Goal: Information Seeking & Learning: Learn about a topic

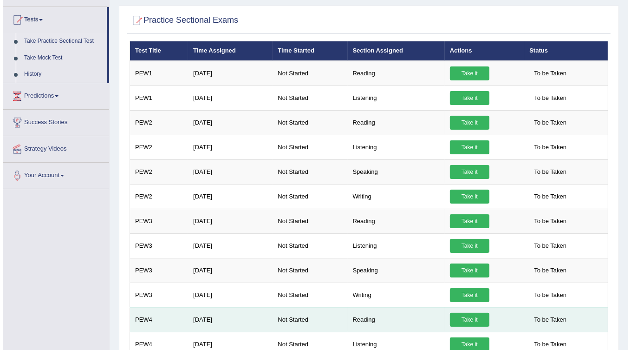
scroll to position [81, 0]
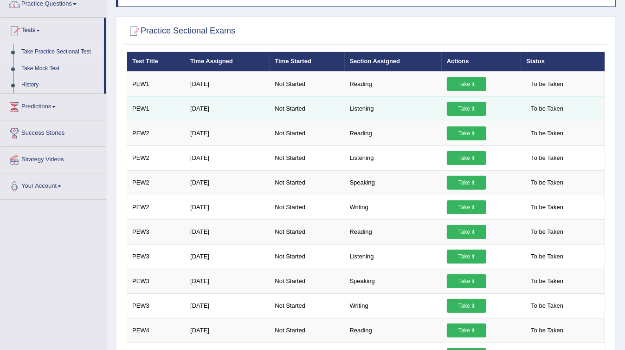
click at [307, 107] on link "Take it" at bounding box center [466, 109] width 39 height 14
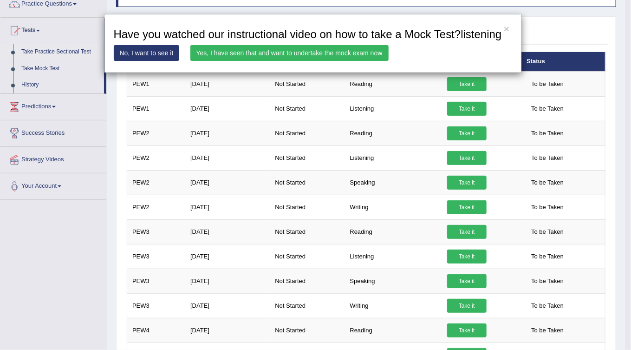
click at [307, 57] on link "Yes, I have seen that and want to undertake the mock exam now" at bounding box center [289, 53] width 198 height 16
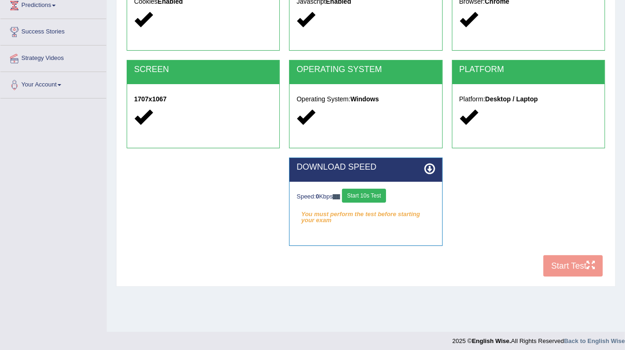
scroll to position [138, 0]
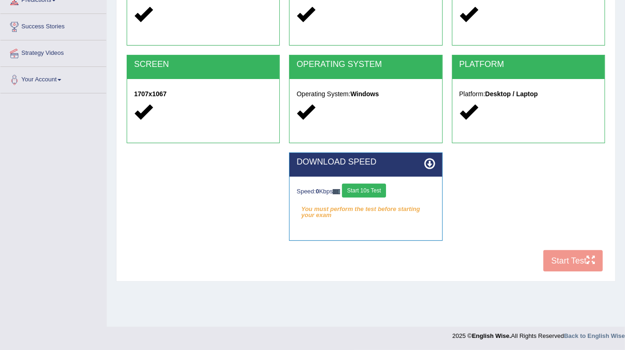
click at [365, 194] on button "Start 10s Test" at bounding box center [364, 190] width 44 height 14
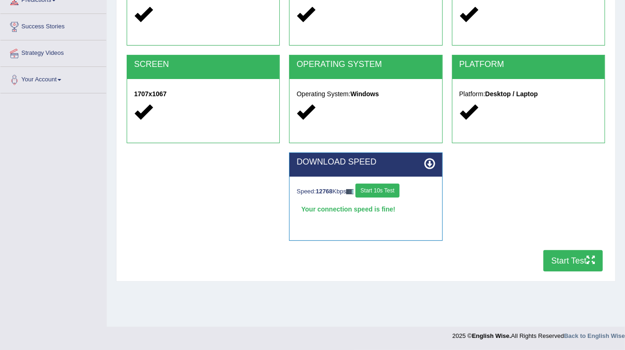
click at [575, 257] on button "Start Test" at bounding box center [573, 260] width 59 height 21
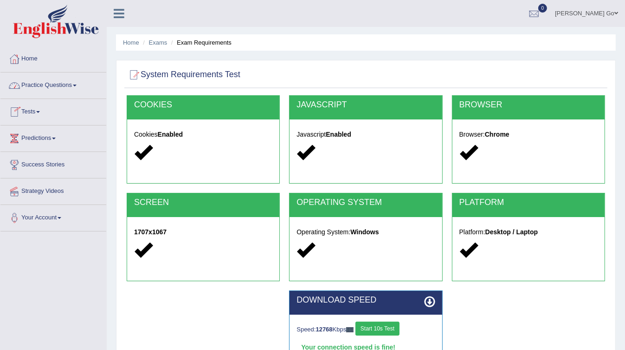
click at [73, 73] on link "Practice Questions" at bounding box center [53, 83] width 106 height 23
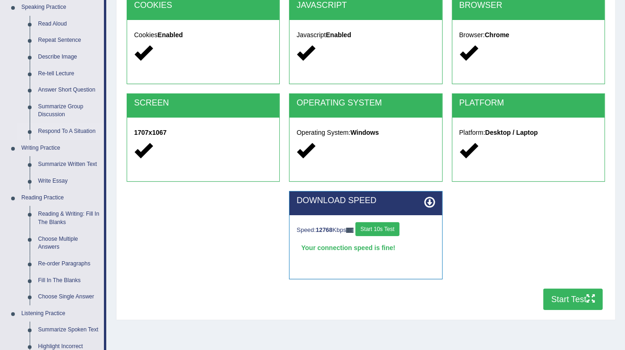
scroll to position [101, 0]
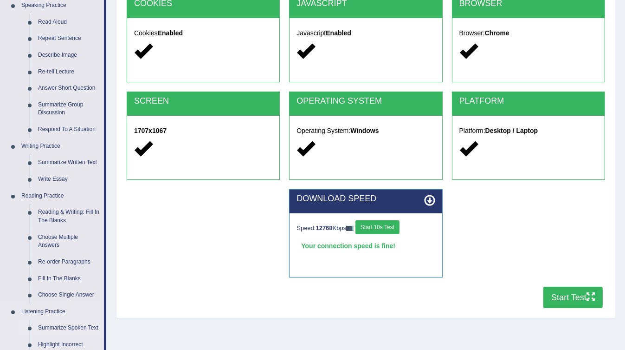
click at [81, 325] on link "Summarize Spoken Text" at bounding box center [69, 327] width 70 height 17
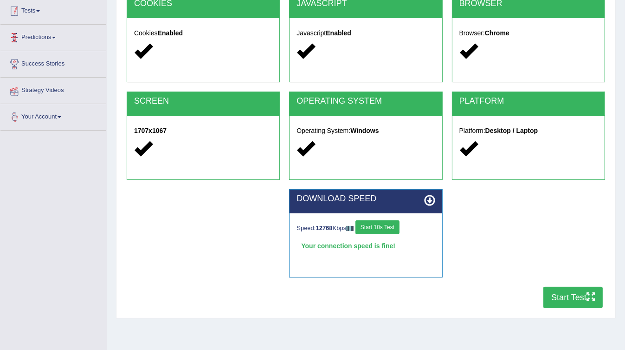
scroll to position [138, 0]
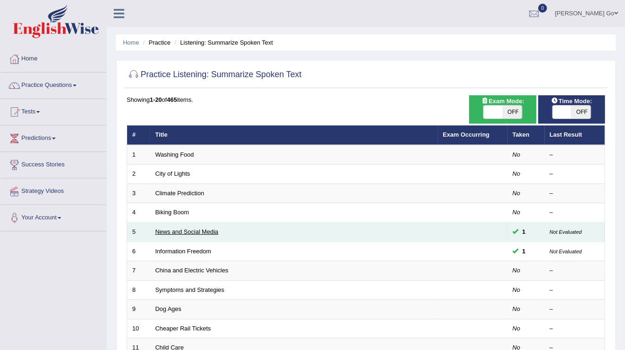
click at [178, 232] on link "News and Social Media" at bounding box center [187, 231] width 63 height 7
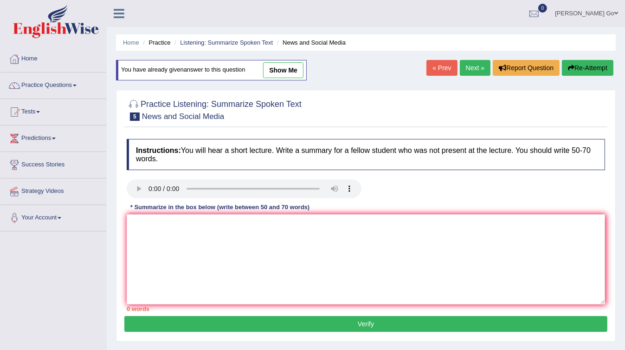
click at [287, 71] on link "show me" at bounding box center [283, 70] width 40 height 16
type textarea "The speaker provided a comprehensive overview of smart phones, highlighting sev…"
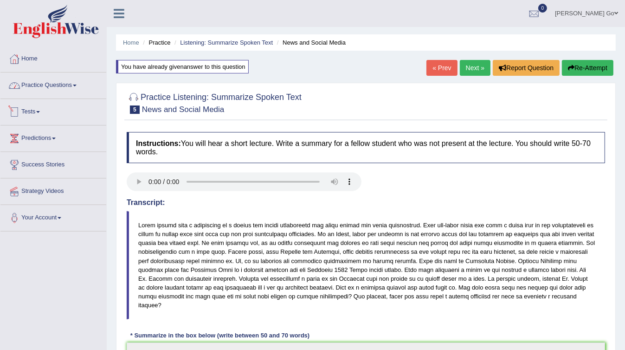
click at [50, 85] on link "Practice Questions" at bounding box center [53, 83] width 106 height 23
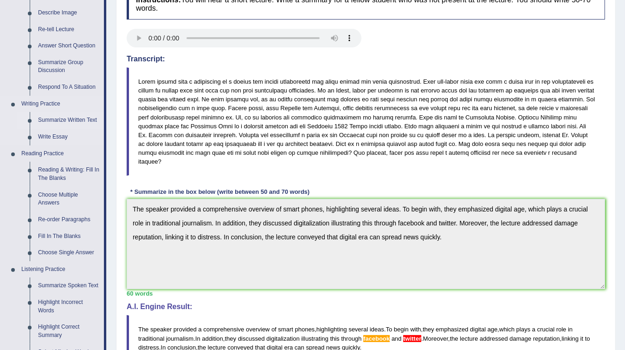
scroll to position [153, 0]
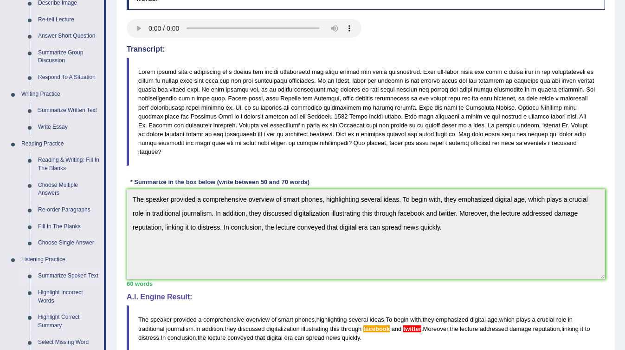
click at [79, 272] on link "Summarize Spoken Text" at bounding box center [69, 275] width 70 height 17
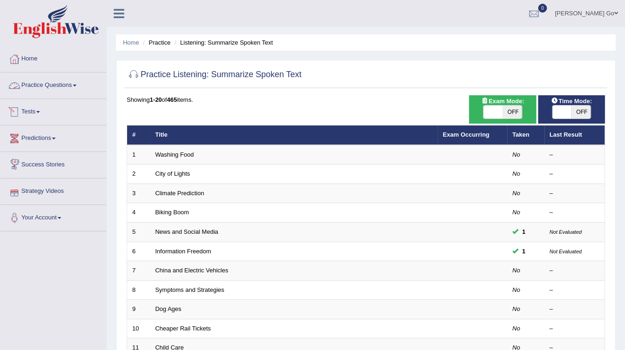
click at [68, 83] on link "Practice Questions" at bounding box center [53, 83] width 106 height 23
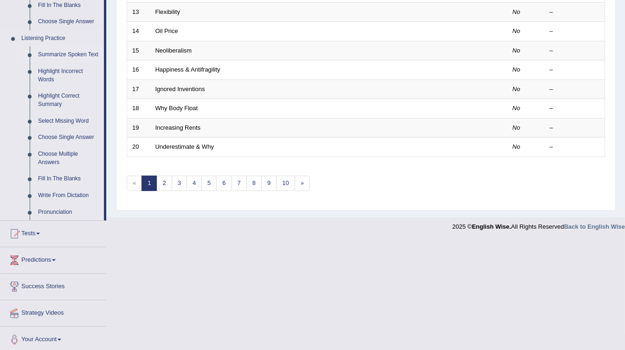
scroll to position [376, 0]
click at [35, 229] on link "Tests" at bounding box center [53, 230] width 106 height 23
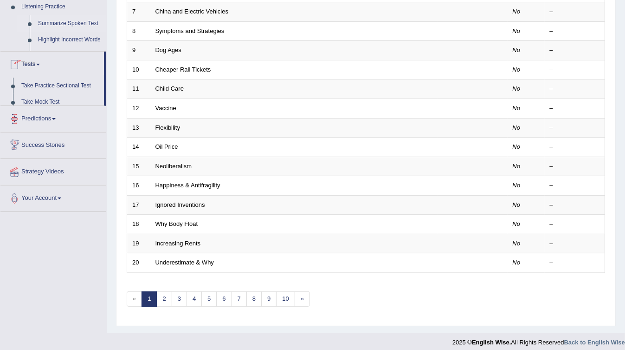
scroll to position [102, 0]
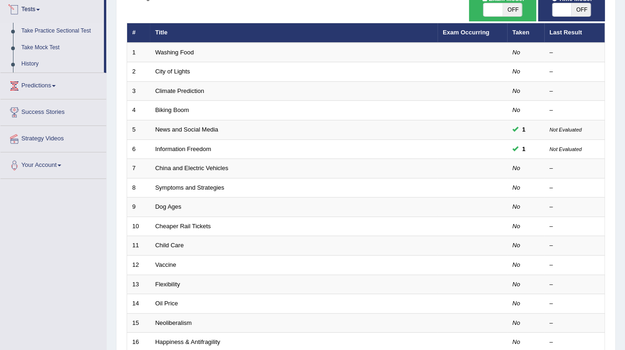
click at [79, 28] on link "Take Practice Sectional Test" at bounding box center [60, 31] width 87 height 17
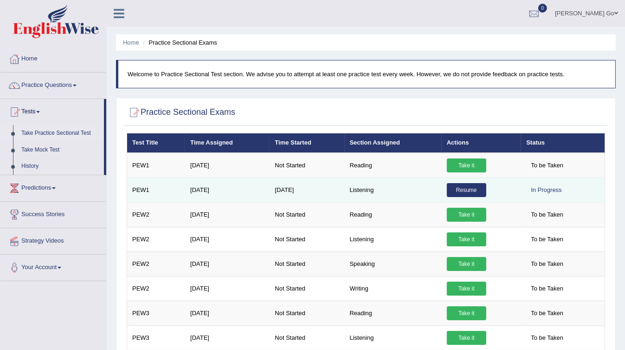
click at [467, 183] on link "Resume" at bounding box center [466, 190] width 39 height 14
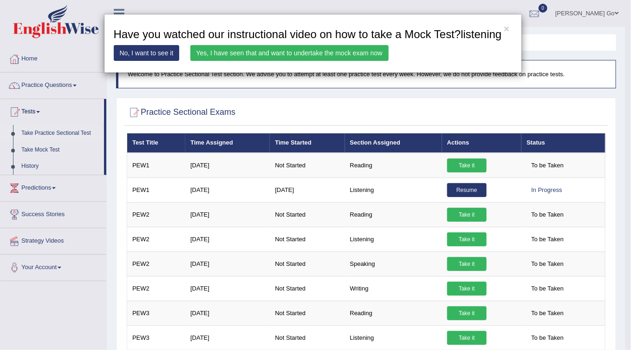
click at [230, 49] on link "Yes, I have seen that and want to undertake the mock exam now" at bounding box center [289, 53] width 198 height 16
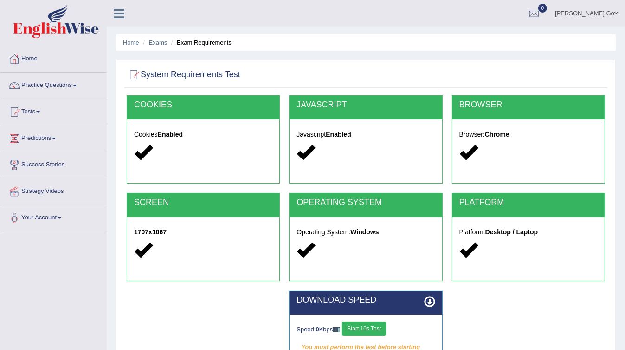
click at [372, 329] on button "Start 10s Test" at bounding box center [364, 328] width 44 height 14
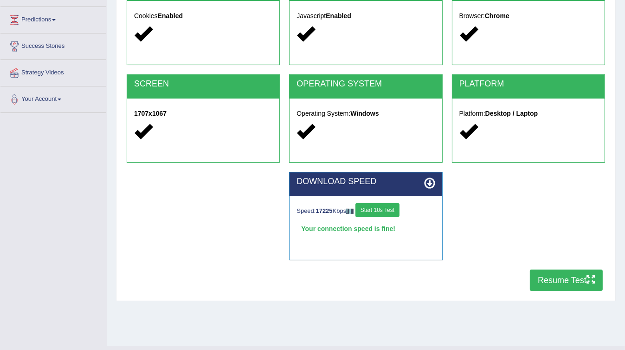
scroll to position [119, 0]
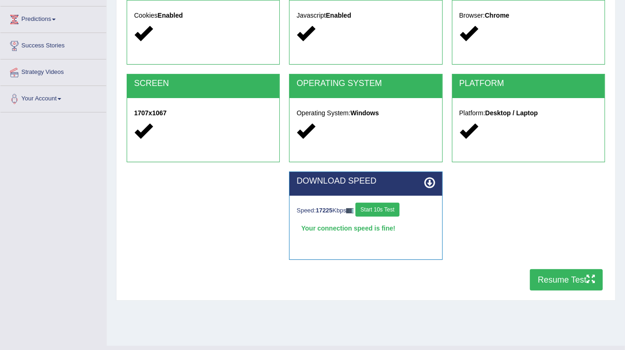
click at [571, 269] on button "Resume Test" at bounding box center [566, 279] width 73 height 21
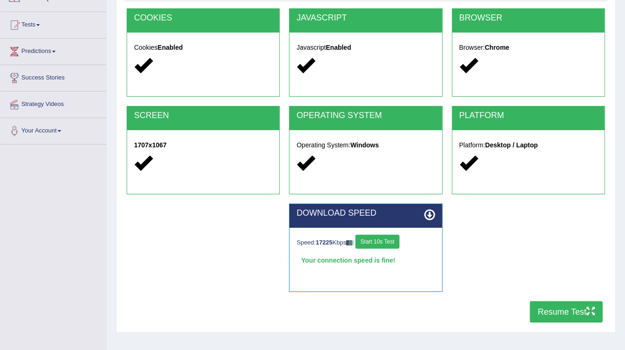
scroll to position [78, 0]
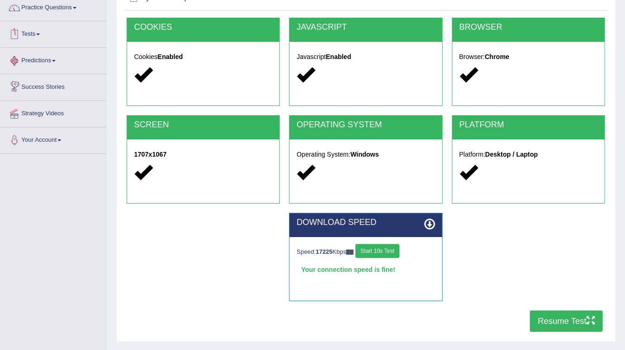
click at [43, 26] on link "Tests" at bounding box center [53, 32] width 106 height 23
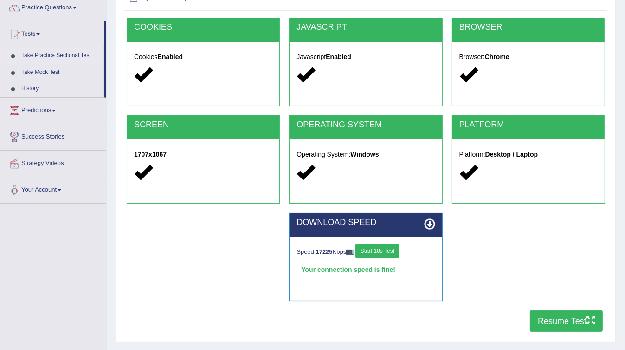
click at [78, 53] on link "Take Practice Sectional Test" at bounding box center [60, 55] width 87 height 17
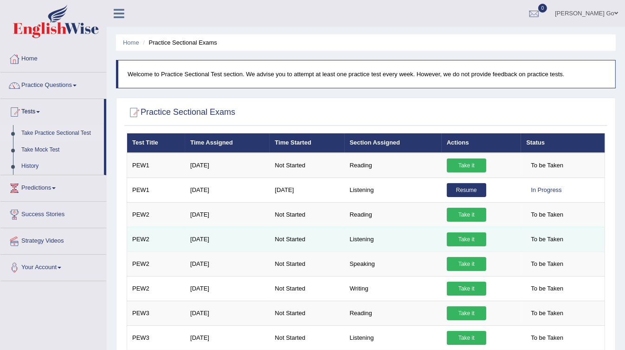
click at [459, 237] on link "Take it" at bounding box center [466, 239] width 39 height 14
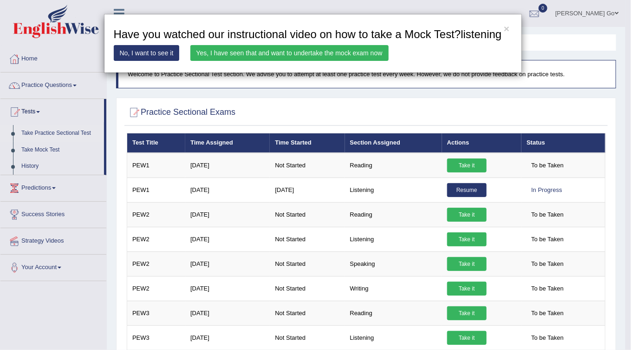
click at [323, 46] on link "Yes, I have seen that and want to undertake the mock exam now" at bounding box center [289, 53] width 198 height 16
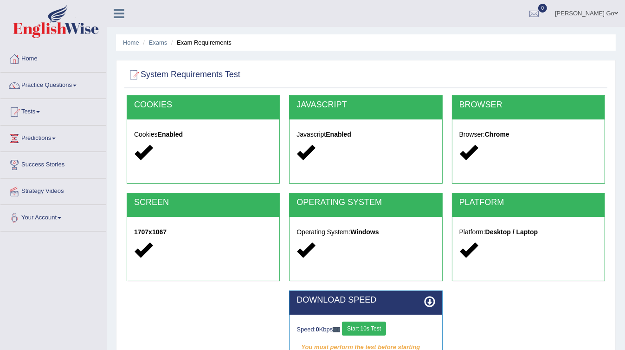
click at [369, 326] on button "Start 10s Test" at bounding box center [364, 328] width 44 height 14
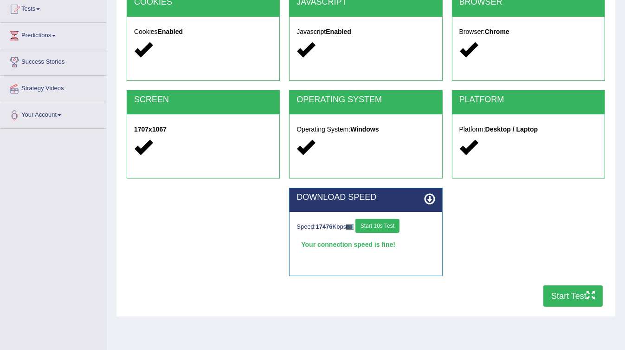
scroll to position [104, 0]
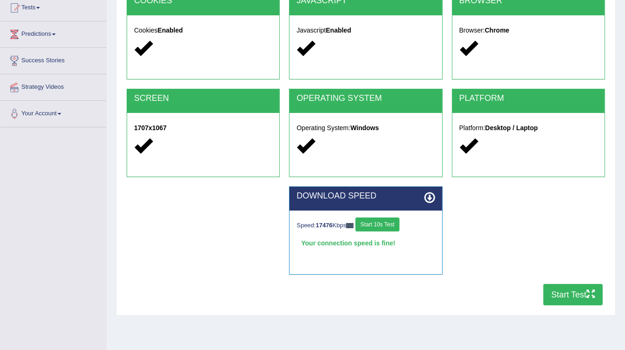
click at [391, 225] on button "Start 10s Test" at bounding box center [378, 224] width 44 height 14
click at [552, 294] on button "Start Test" at bounding box center [573, 294] width 59 height 21
click at [50, 8] on link "Tests" at bounding box center [53, 6] width 106 height 23
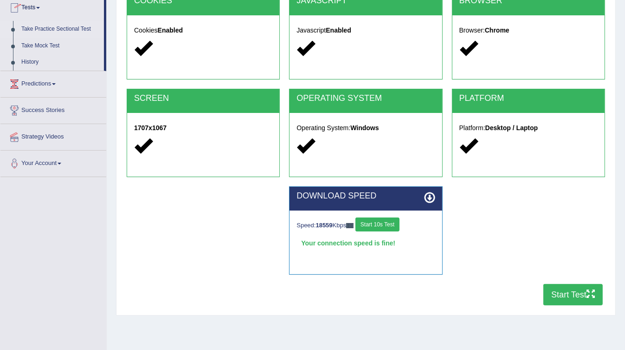
click at [58, 28] on link "Take Practice Sectional Test" at bounding box center [60, 29] width 87 height 17
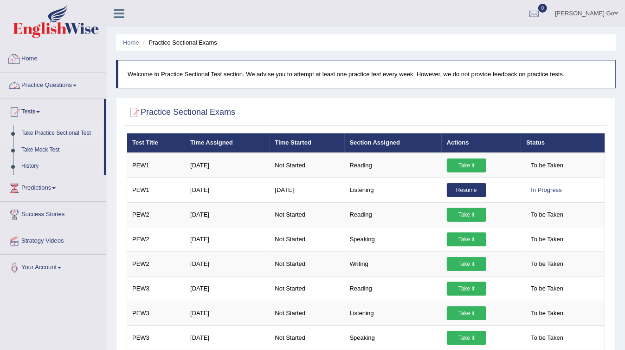
click at [49, 57] on link "Home" at bounding box center [53, 57] width 106 height 23
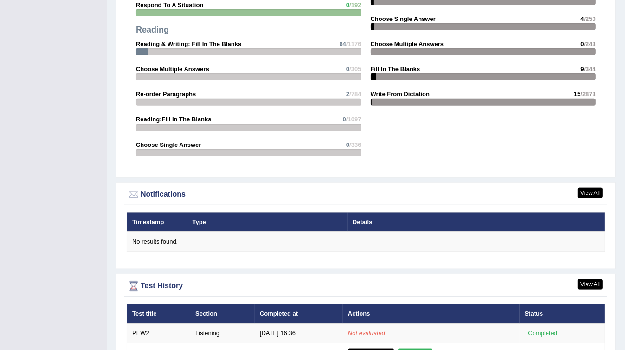
scroll to position [1034, 0]
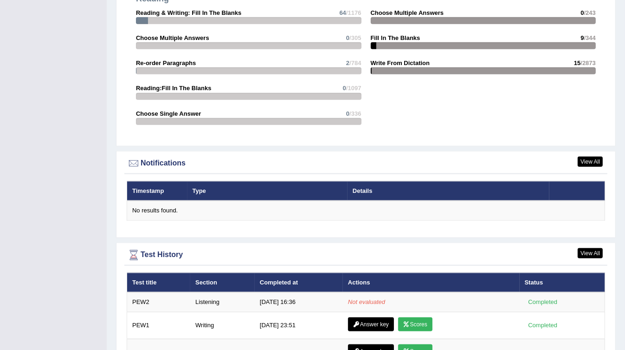
scroll to position [990, 0]
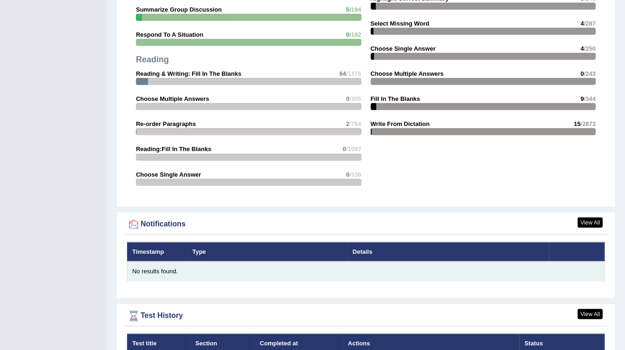
scroll to position [1034, 0]
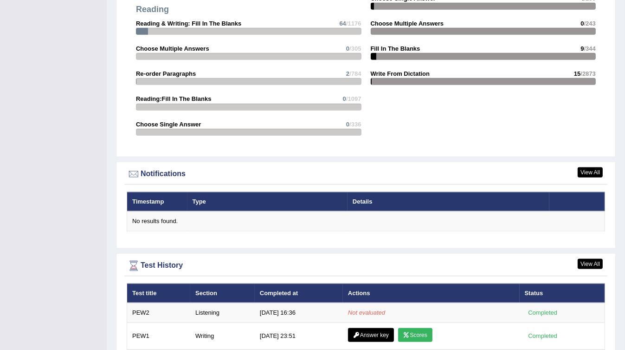
scroll to position [978, 0]
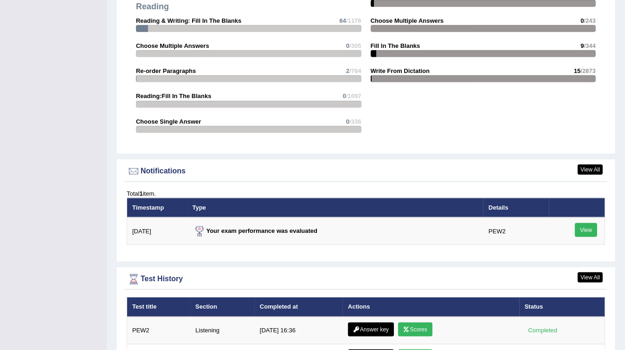
scroll to position [1057, 0]
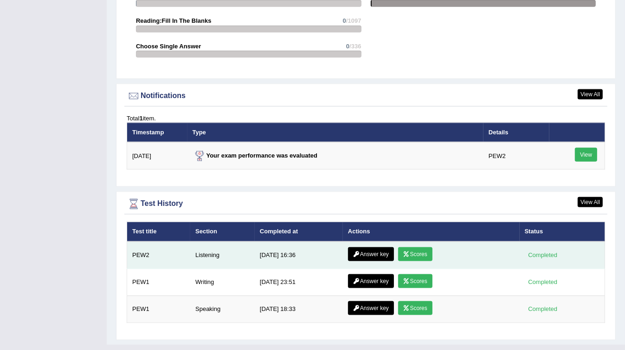
click at [376, 247] on link "Answer key" at bounding box center [371, 254] width 46 height 14
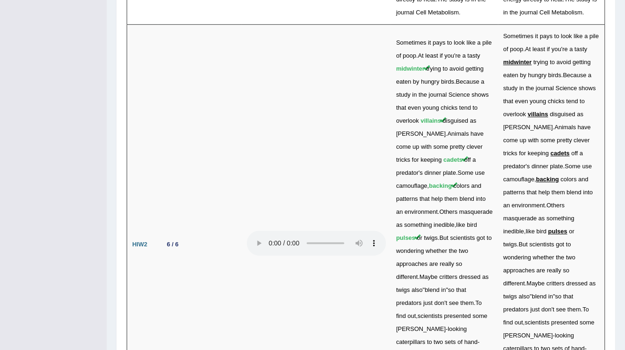
scroll to position [2453, 0]
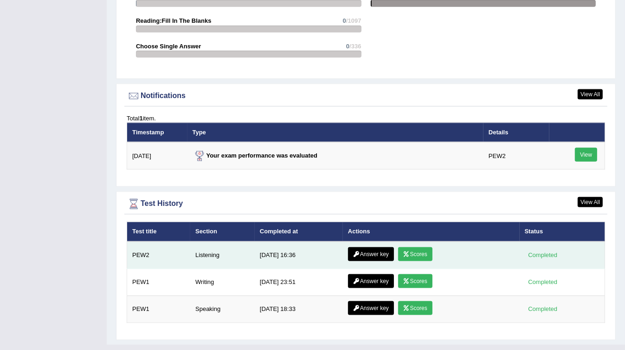
click at [415, 247] on link "Scores" at bounding box center [415, 254] width 34 height 14
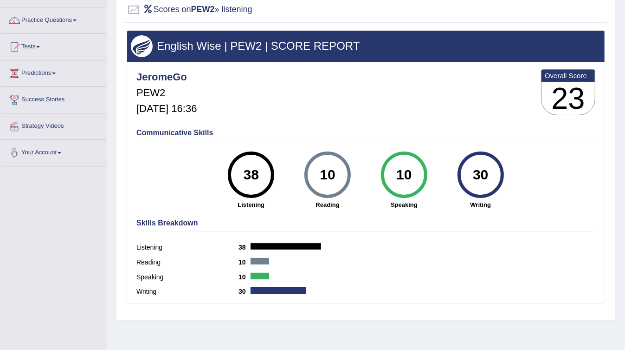
scroll to position [63, 0]
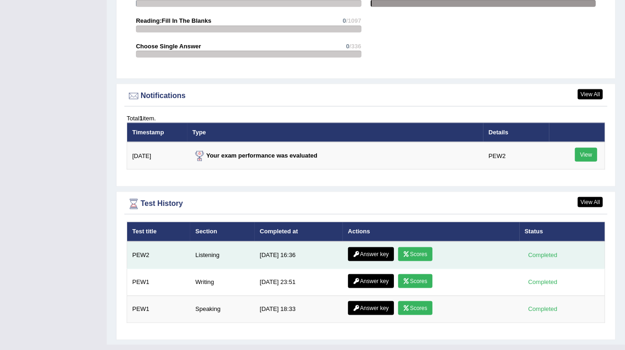
click at [358, 247] on link "Answer key" at bounding box center [371, 254] width 46 height 14
click at [359, 247] on link "Answer key" at bounding box center [371, 254] width 46 height 14
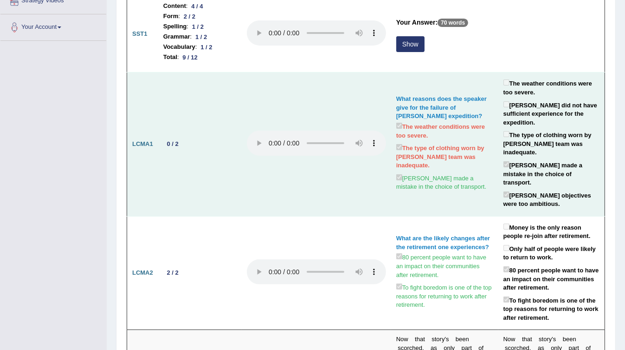
scroll to position [191, 0]
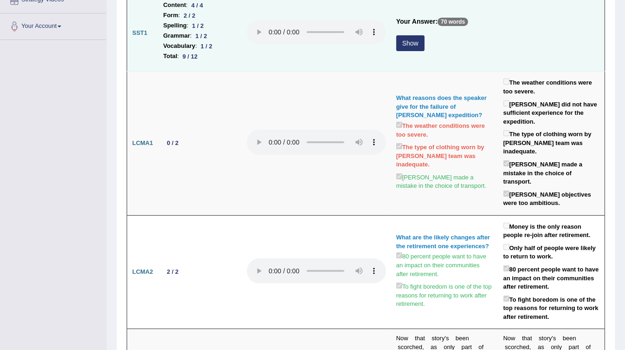
click at [414, 37] on button "Show" at bounding box center [411, 43] width 28 height 16
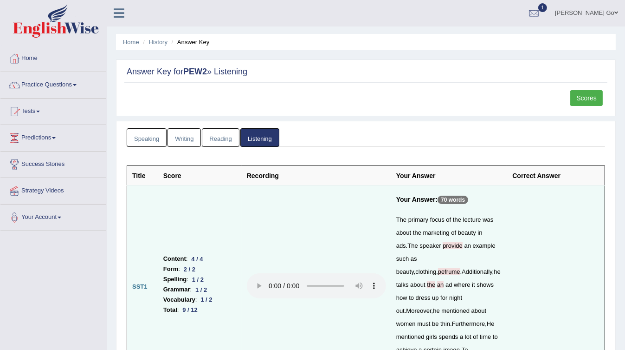
scroll to position [0, 0]
click at [590, 99] on link "Scores" at bounding box center [587, 99] width 33 height 16
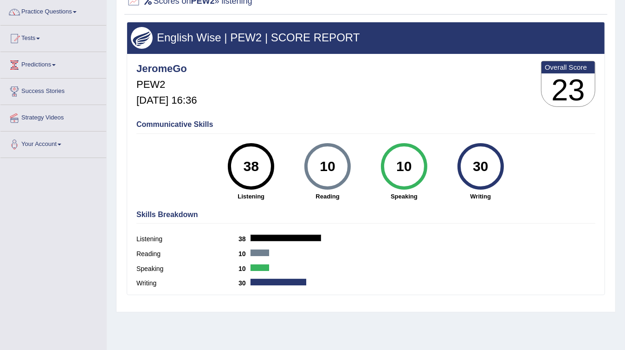
scroll to position [72, 0]
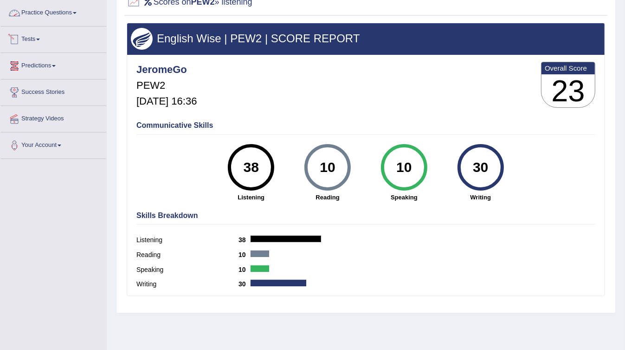
click at [50, 20] on link "Practice Questions" at bounding box center [53, 11] width 106 height 23
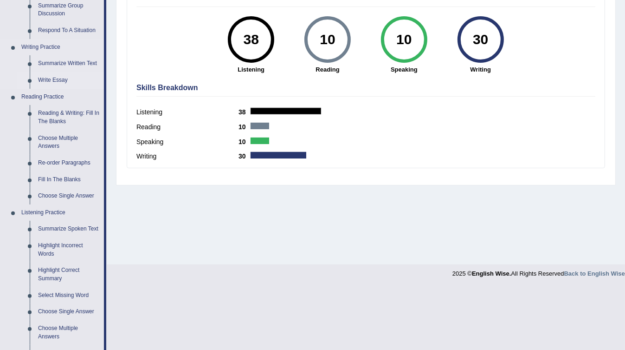
scroll to position [201, 0]
click at [77, 231] on link "Summarize Spoken Text" at bounding box center [69, 228] width 70 height 17
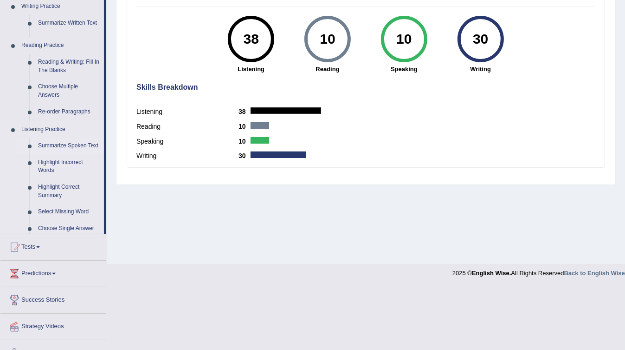
scroll to position [191, 0]
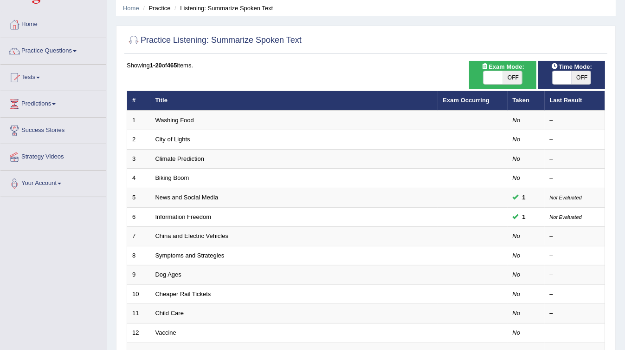
scroll to position [34, 0]
click at [37, 46] on link "Practice Questions" at bounding box center [53, 50] width 106 height 23
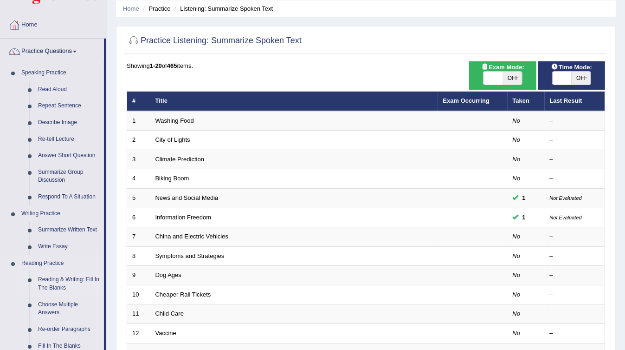
click at [74, 282] on link "Reading & Writing: Fill In The Blanks" at bounding box center [69, 283] width 70 height 25
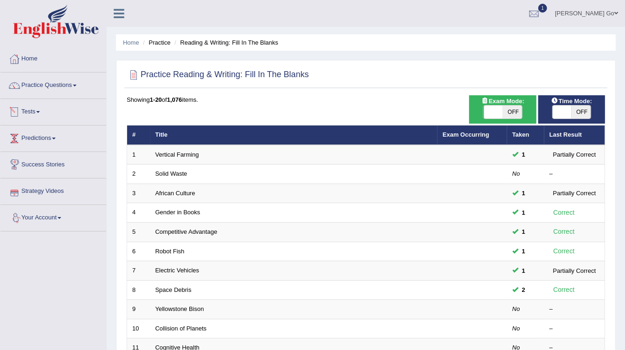
click at [49, 119] on link "Tests" at bounding box center [53, 110] width 106 height 23
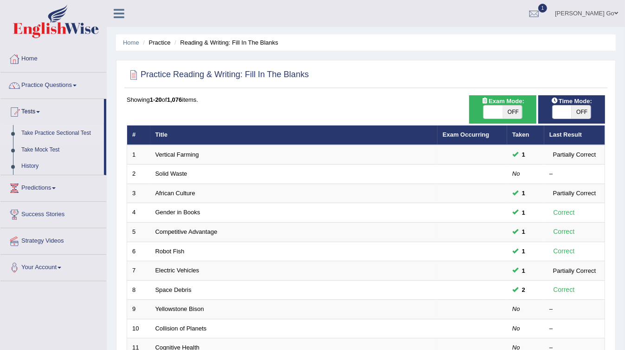
click at [65, 131] on link "Take Practice Sectional Test" at bounding box center [60, 133] width 87 height 17
